Goal: Check status: Check status

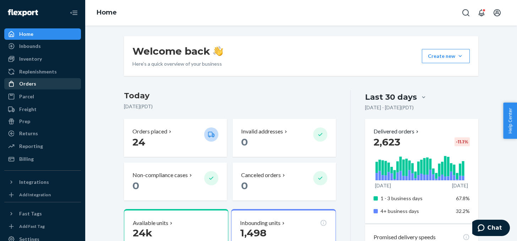
click at [27, 80] on div "Orders" at bounding box center [42, 84] width 75 height 10
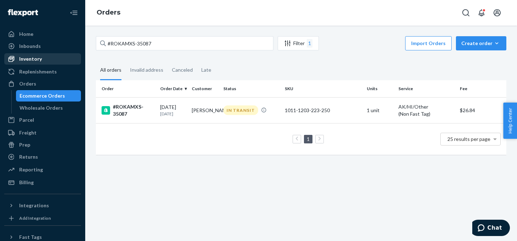
click at [45, 64] on link "Inventory" at bounding box center [42, 58] width 77 height 11
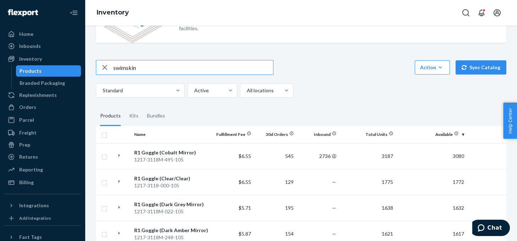
scroll to position [37, 0]
click at [153, 74] on input "swimskin" at bounding box center [193, 68] width 160 height 14
type input "swimskin"
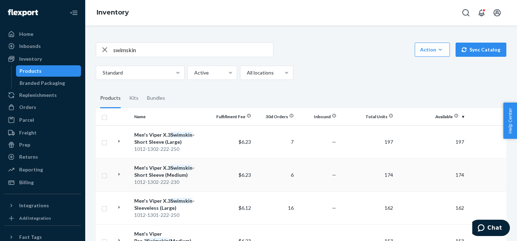
scroll to position [101, 0]
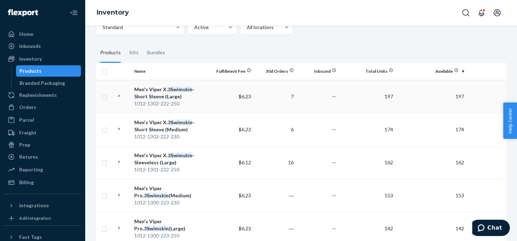
click at [130, 102] on td at bounding box center [123, 96] width 18 height 33
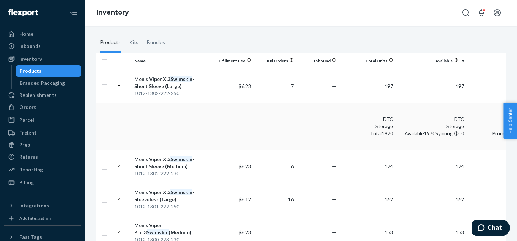
scroll to position [112, 0]
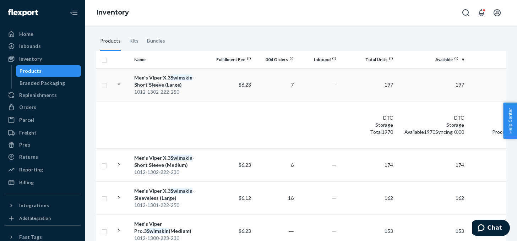
click at [210, 84] on td "Men's Viper X.3 Swimskin - Short Sleeve (Large) 1012-1302-222-250" at bounding box center [171, 84] width 80 height 33
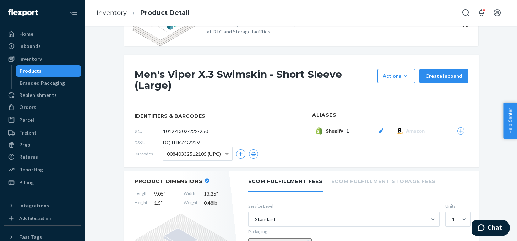
scroll to position [76, 0]
